Goal: Information Seeking & Learning: Find specific fact

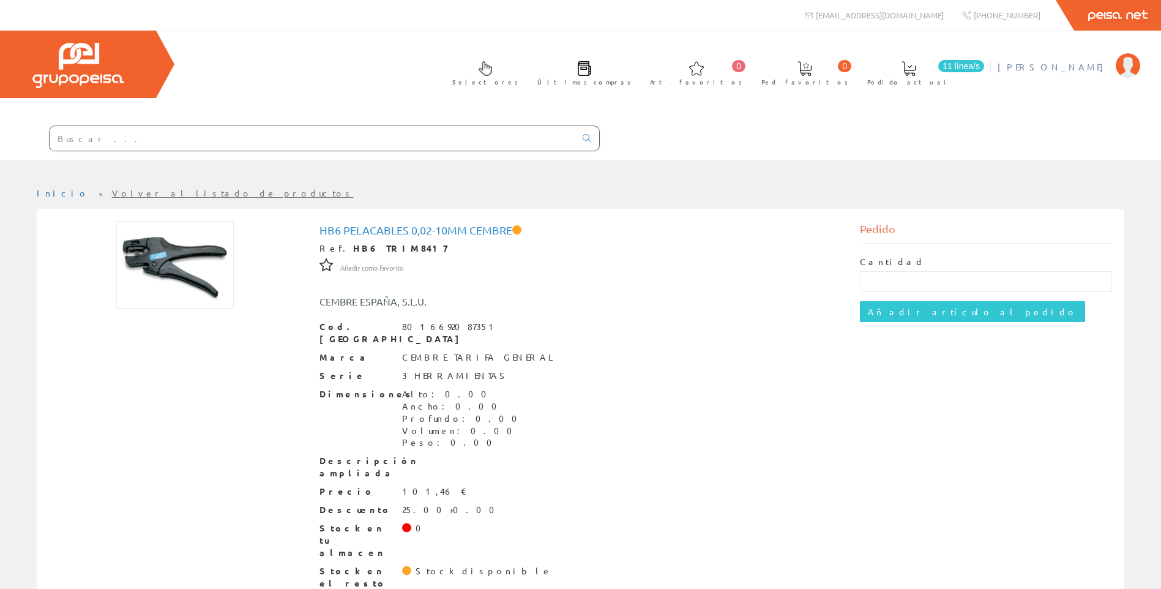
click at [1087, 68] on span "[PERSON_NAME]" at bounding box center [1053, 67] width 112 height 12
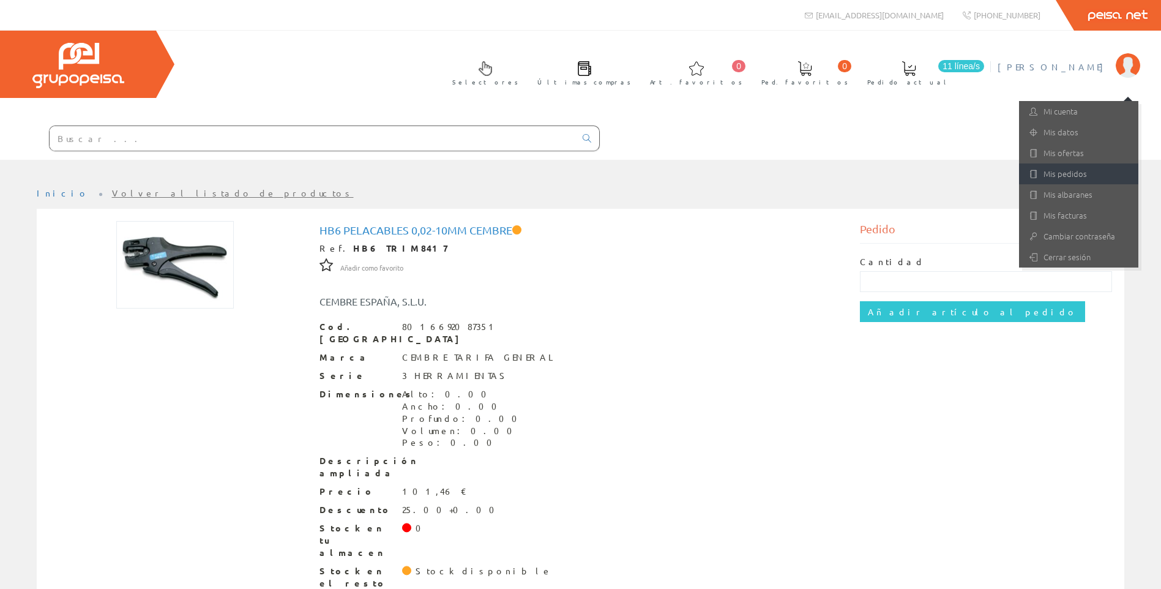
click at [1066, 178] on link "Mis pedidos" at bounding box center [1078, 173] width 119 height 21
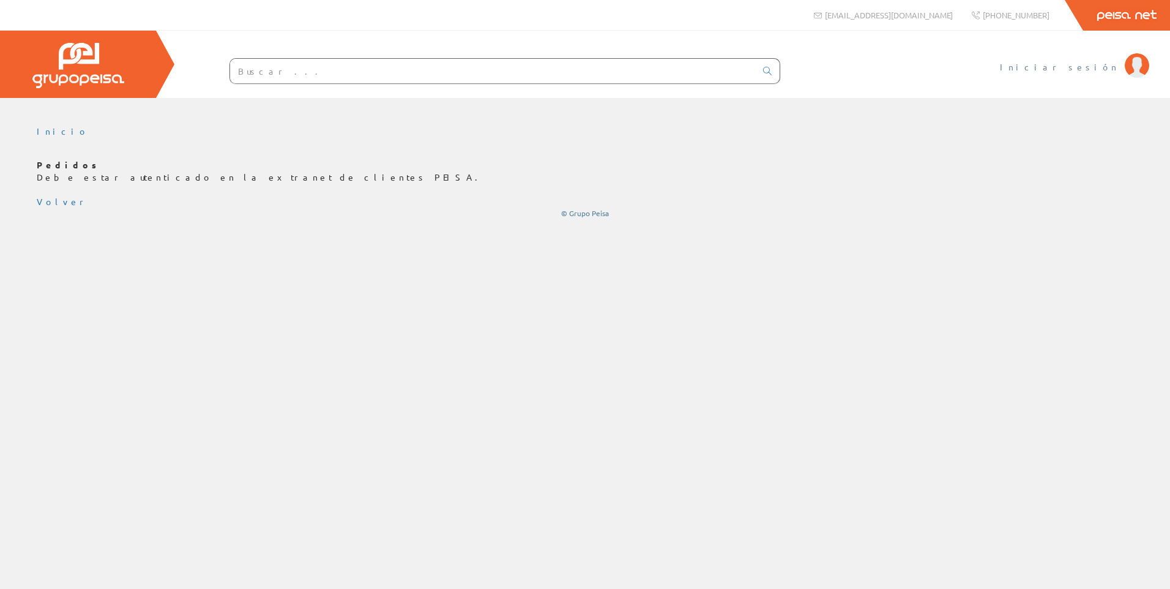
click at [1092, 70] on span "Iniciar sesión" at bounding box center [1059, 67] width 119 height 12
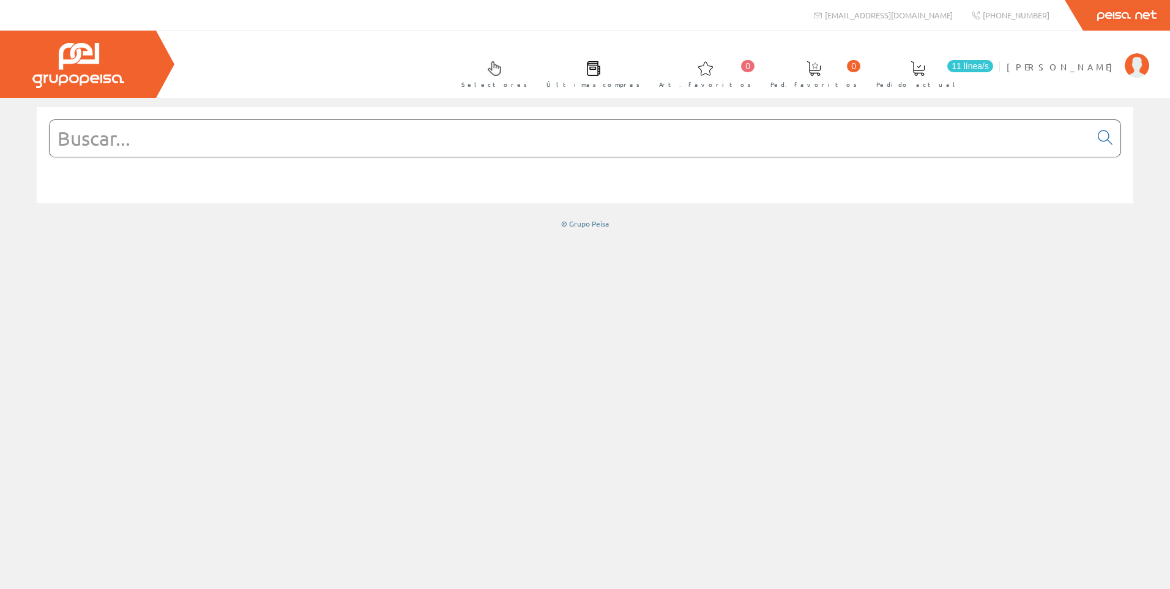
click at [319, 124] on input "text" at bounding box center [570, 138] width 1041 height 37
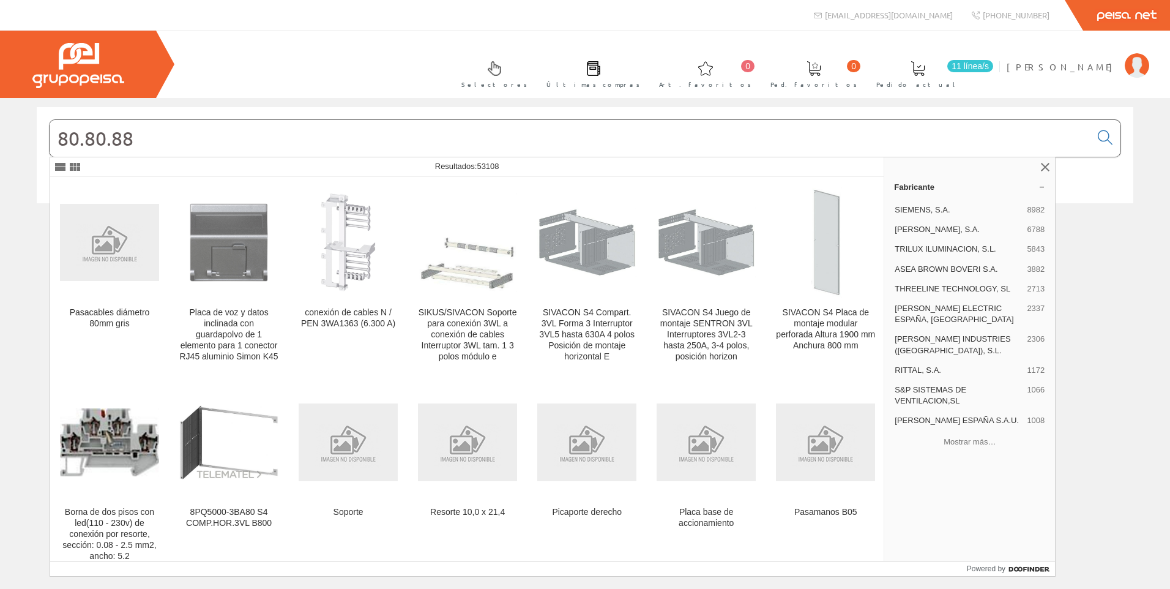
type input "80.80.88"
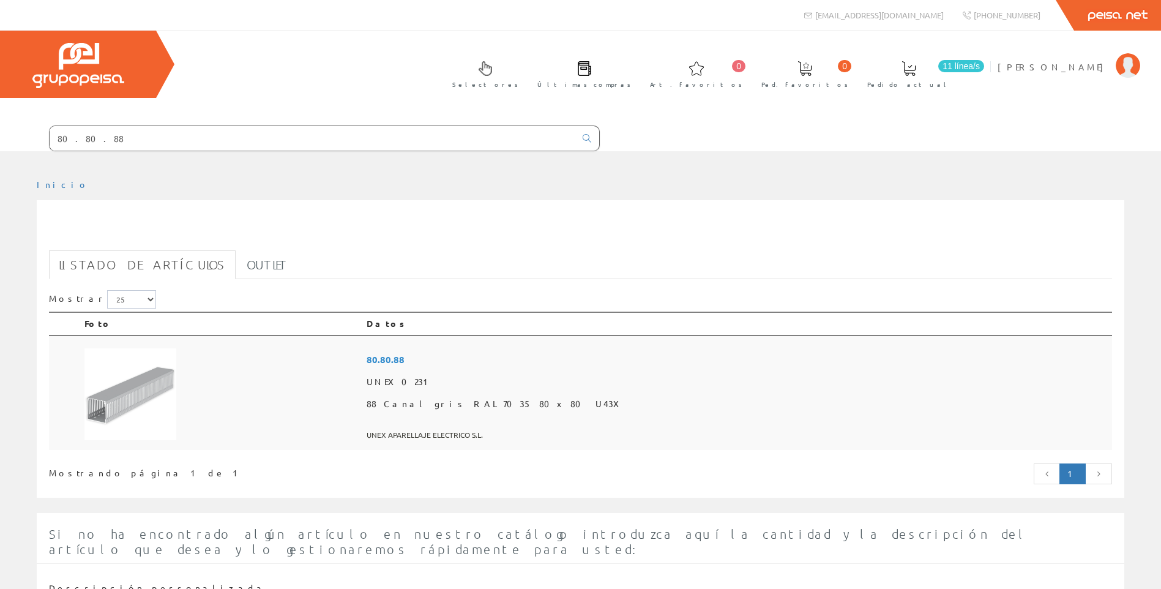
click at [156, 380] on img at bounding box center [130, 394] width 92 height 92
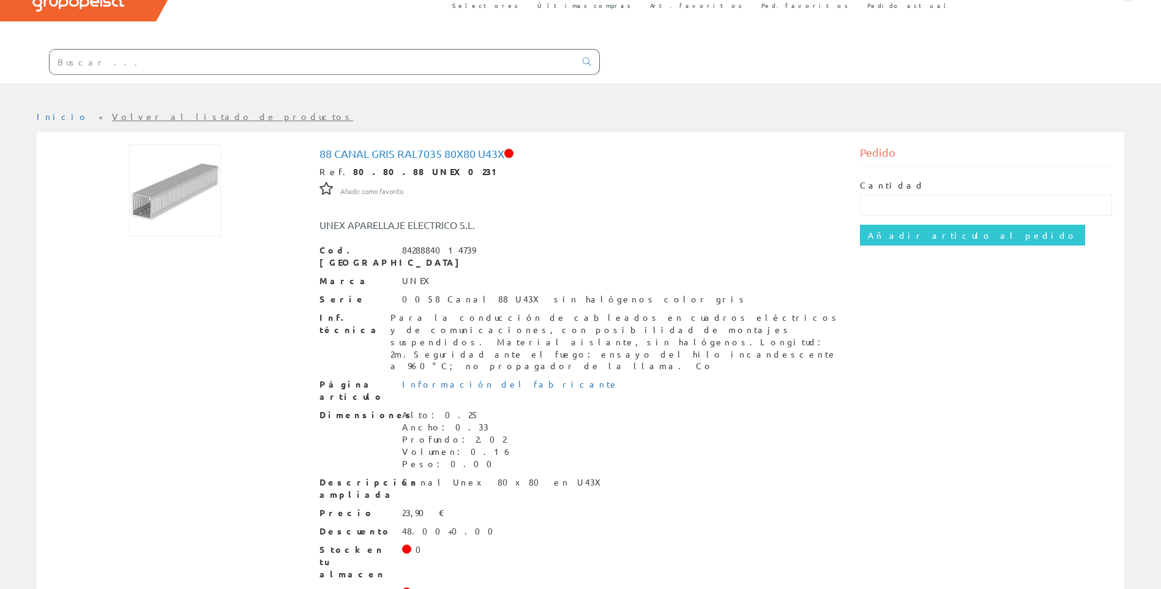
scroll to position [78, 0]
click at [171, 68] on input "text" at bounding box center [313, 60] width 526 height 24
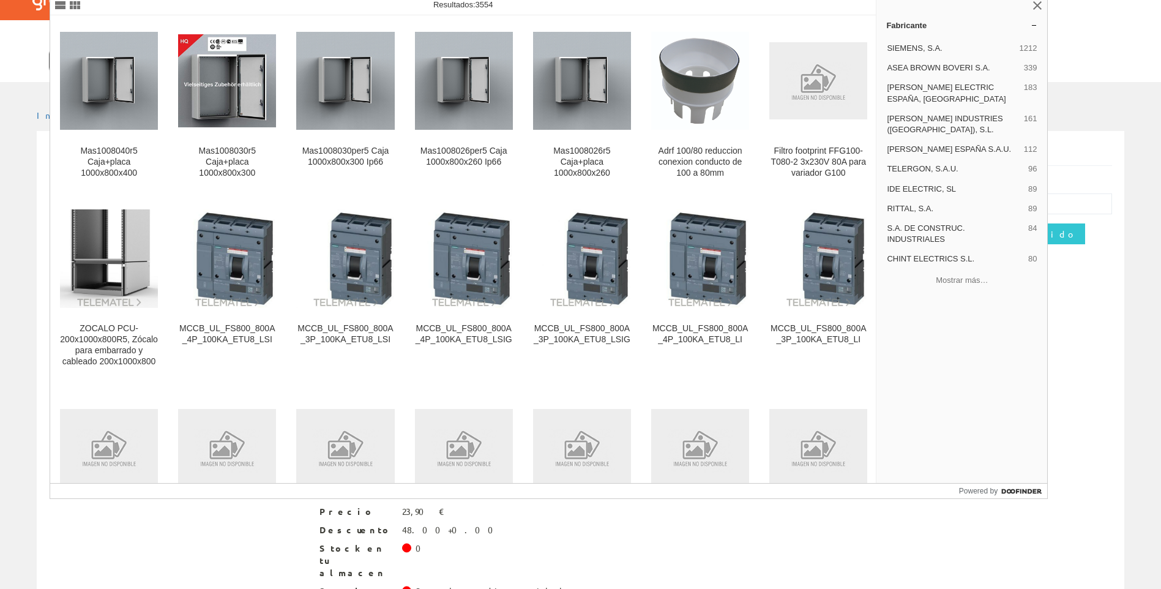
type input "80.100.88"
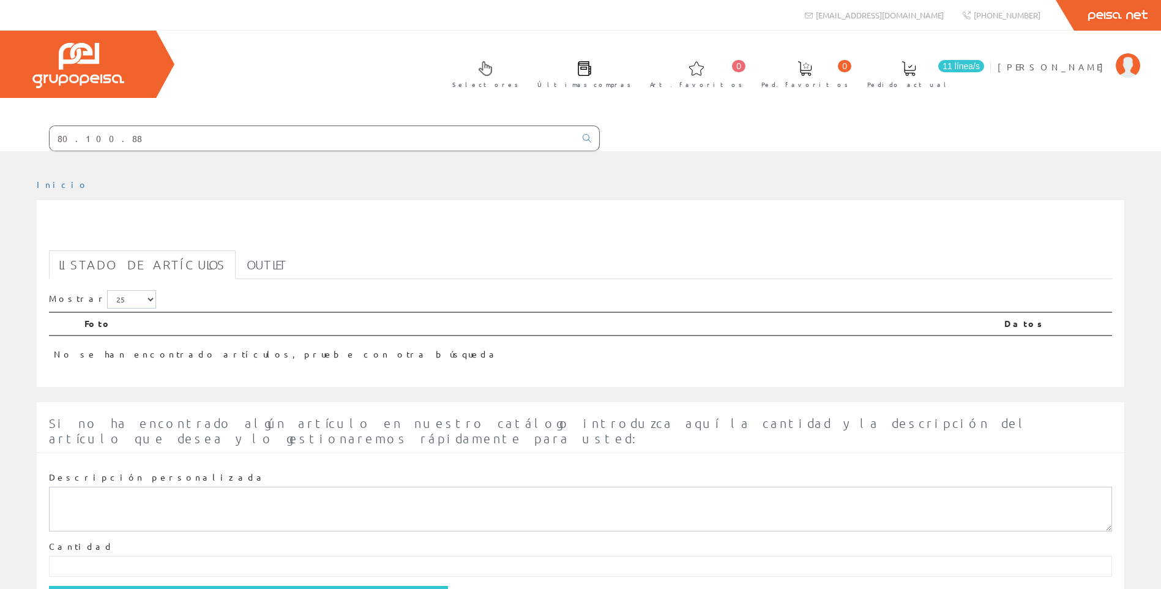
click at [139, 141] on input "80.100.88" at bounding box center [313, 138] width 526 height 24
click at [75, 140] on input "80.100.88" at bounding box center [313, 138] width 526 height 24
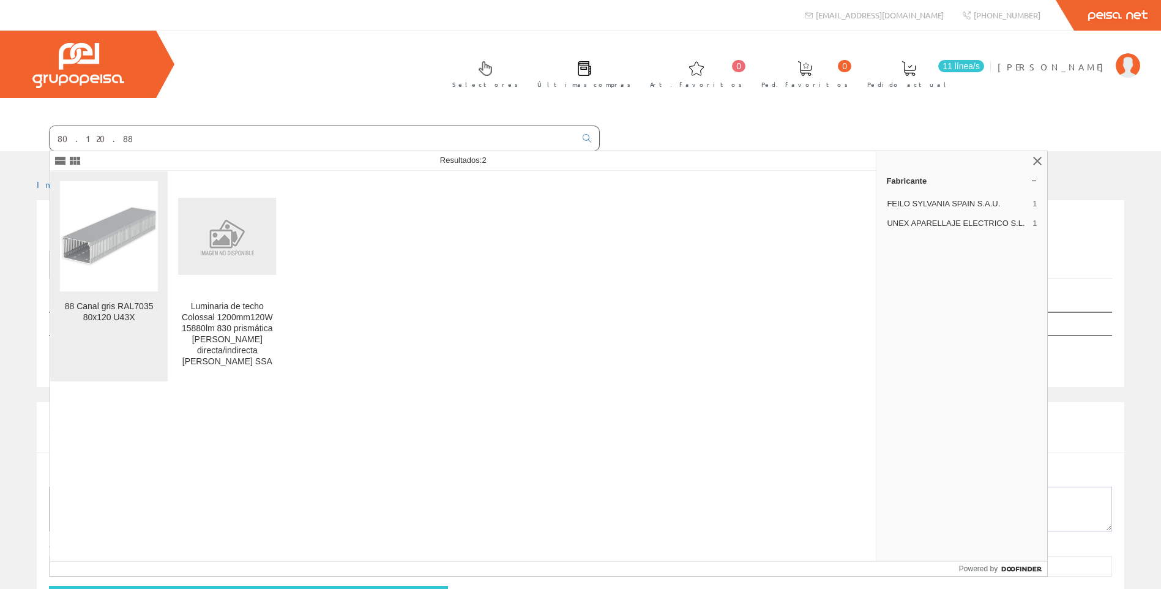
type input "80.120.88"
click at [117, 212] on img at bounding box center [109, 236] width 98 height 98
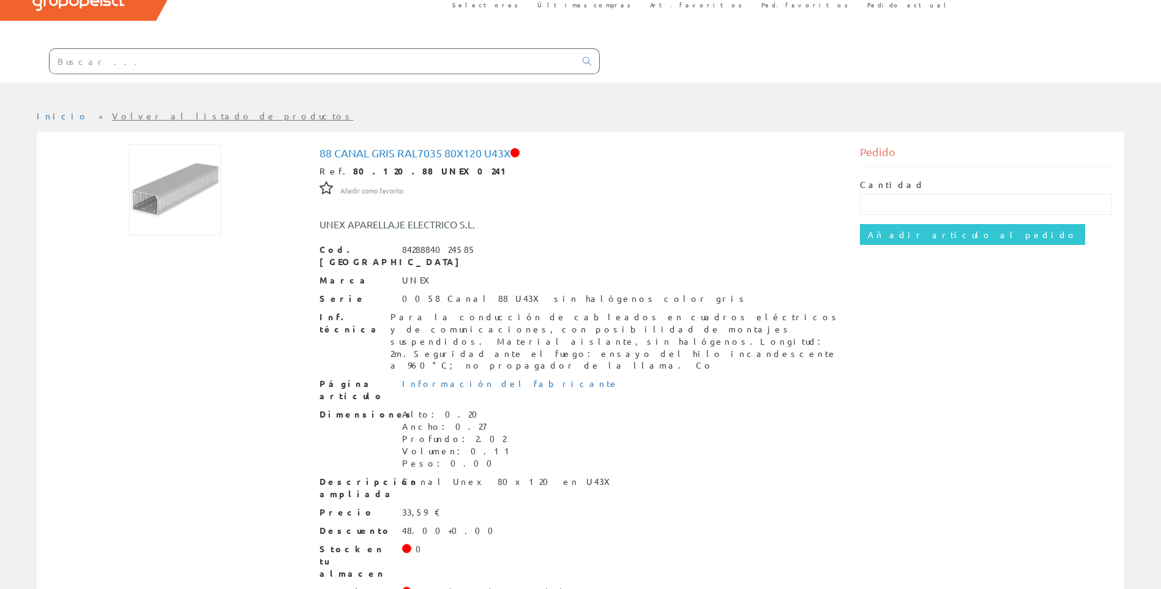
scroll to position [78, 0]
